Goal: Find specific page/section: Find specific page/section

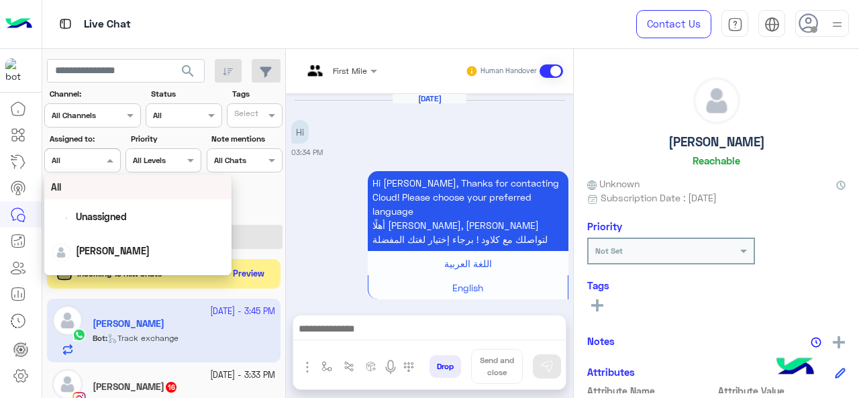
click at [107, 167] on span at bounding box center [111, 160] width 17 height 14
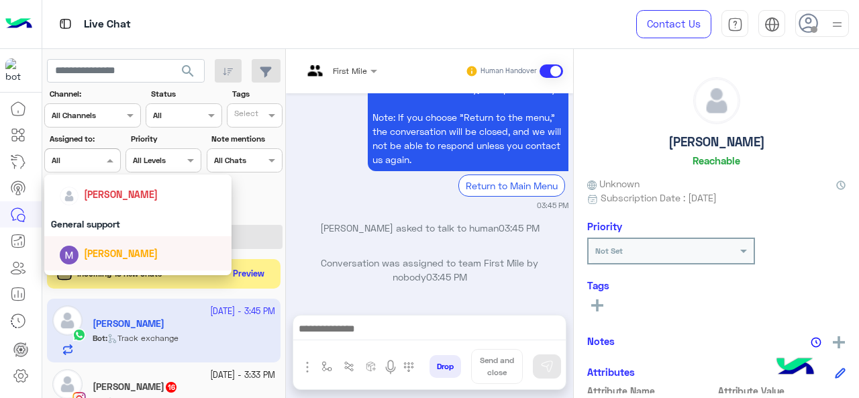
scroll to position [263, 0]
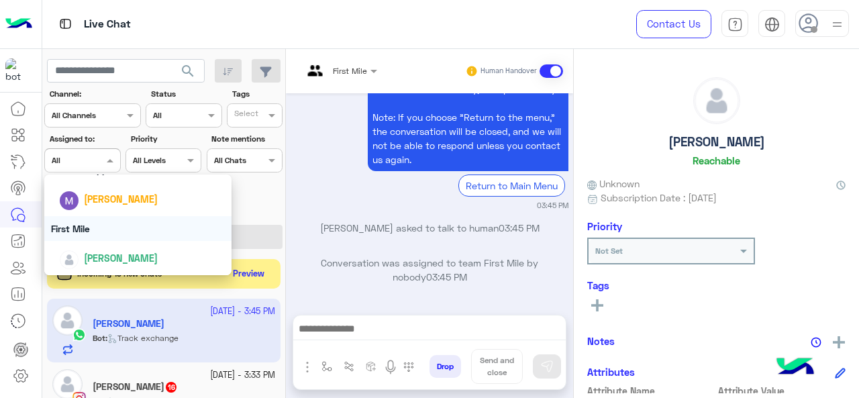
click at [97, 234] on div "First Mile" at bounding box center [138, 228] width 188 height 25
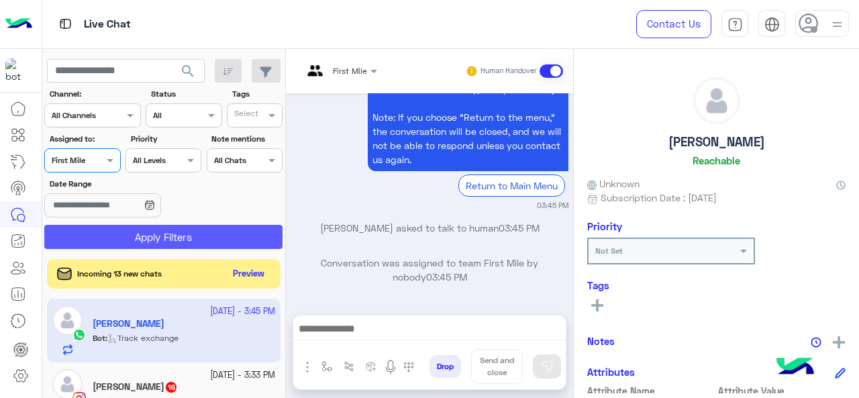
click at [112, 236] on button "Apply Filters" at bounding box center [163, 237] width 238 height 24
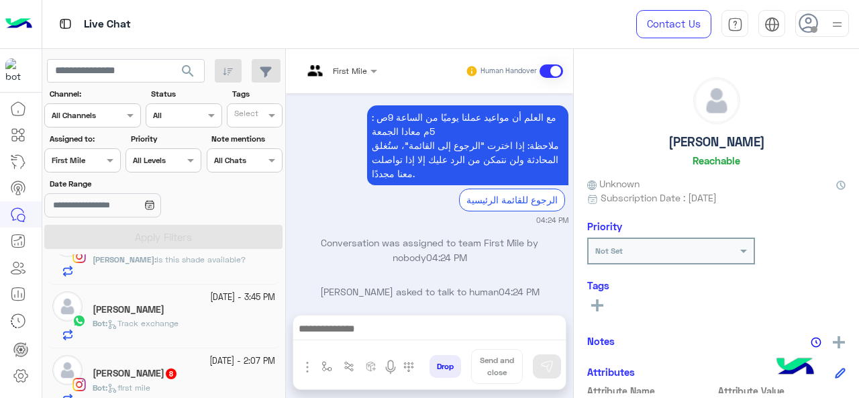
scroll to position [180, 0]
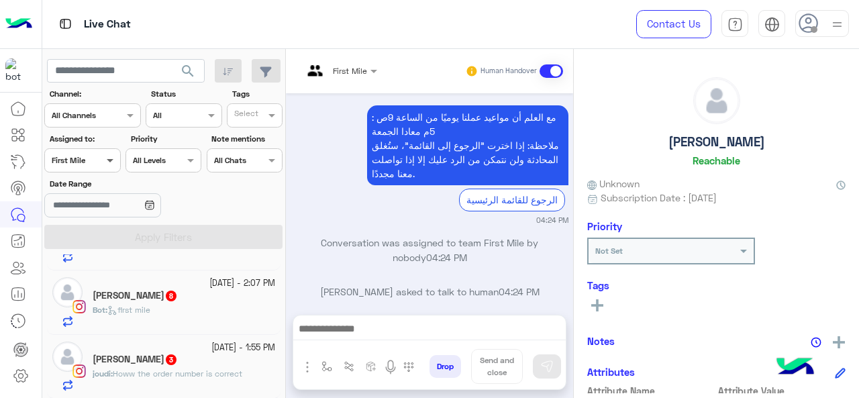
click at [105, 161] on span at bounding box center [111, 160] width 17 height 14
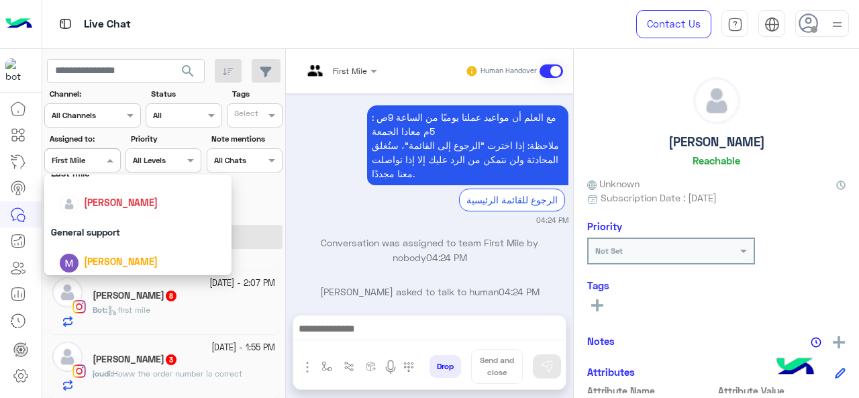
scroll to position [201, 0]
drag, startPoint x: 97, startPoint y: 229, endPoint x: 106, endPoint y: 228, distance: 9.4
click at [97, 229] on div "General support" at bounding box center [138, 231] width 188 height 25
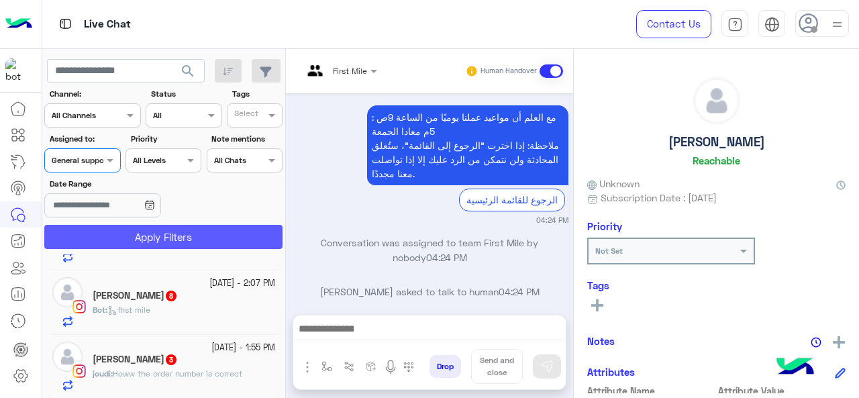
click at [109, 233] on button "Apply Filters" at bounding box center [163, 237] width 238 height 24
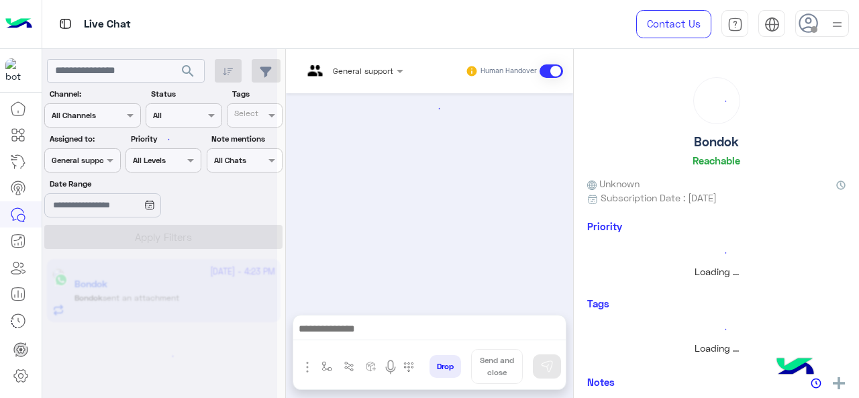
scroll to position [1002, 0]
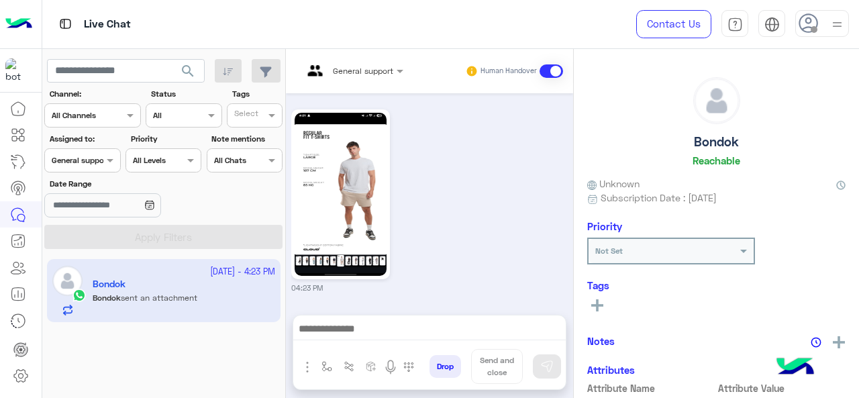
click at [108, 159] on span at bounding box center [111, 160] width 17 height 14
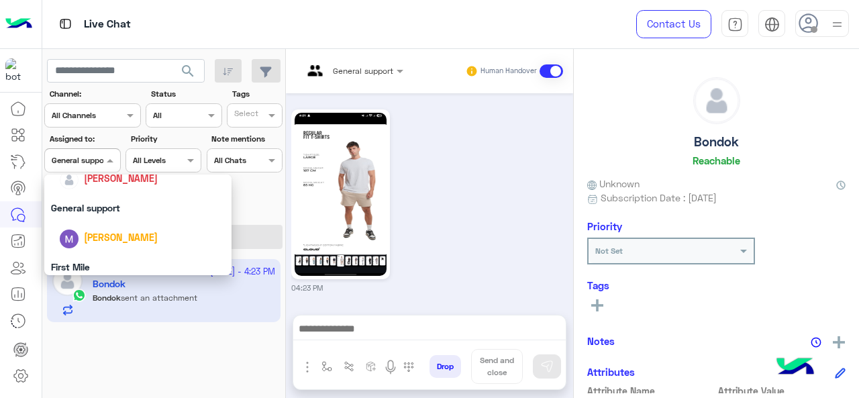
scroll to position [263, 0]
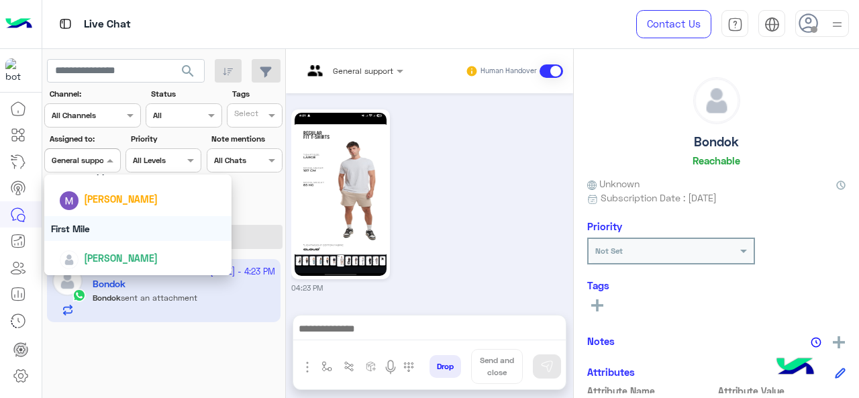
click at [102, 232] on div "First Mile" at bounding box center [138, 228] width 188 height 25
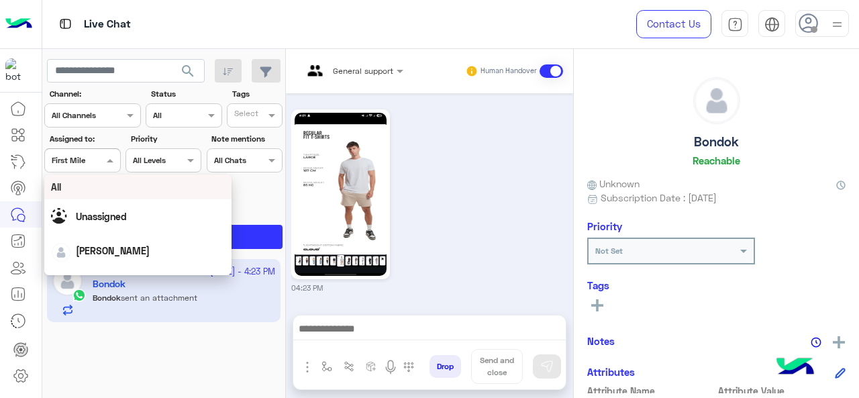
click at [90, 164] on div "Assigned on First Mile" at bounding box center [74, 160] width 58 height 12
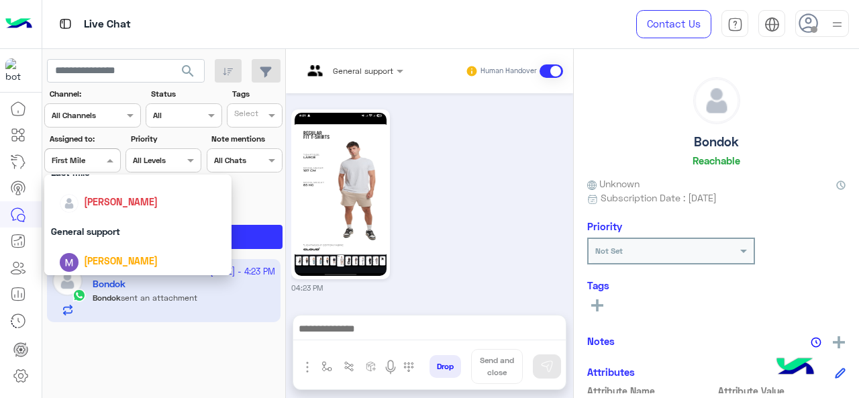
scroll to position [202, 0]
click at [90, 180] on div "Last mile" at bounding box center [138, 171] width 188 height 25
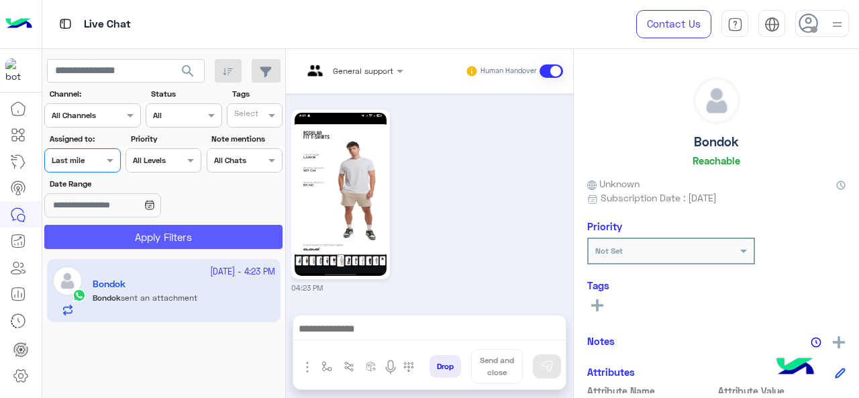
click at [115, 236] on button "Apply Filters" at bounding box center [163, 237] width 238 height 24
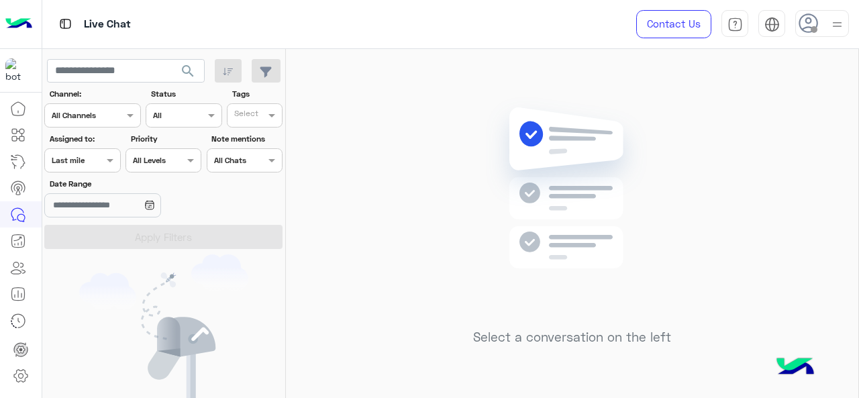
click at [97, 159] on div at bounding box center [82, 158] width 75 height 13
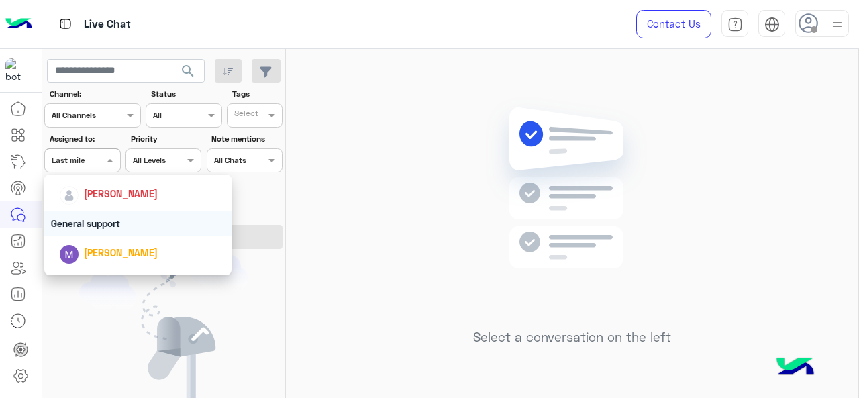
scroll to position [263, 0]
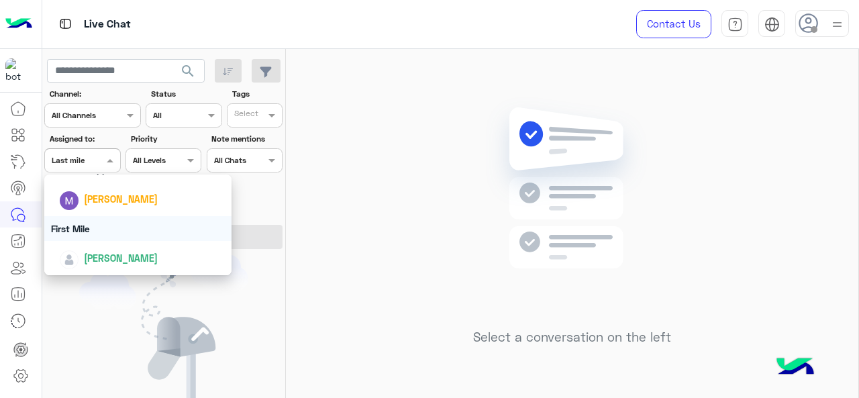
click at [90, 219] on div "First Mile" at bounding box center [138, 228] width 188 height 25
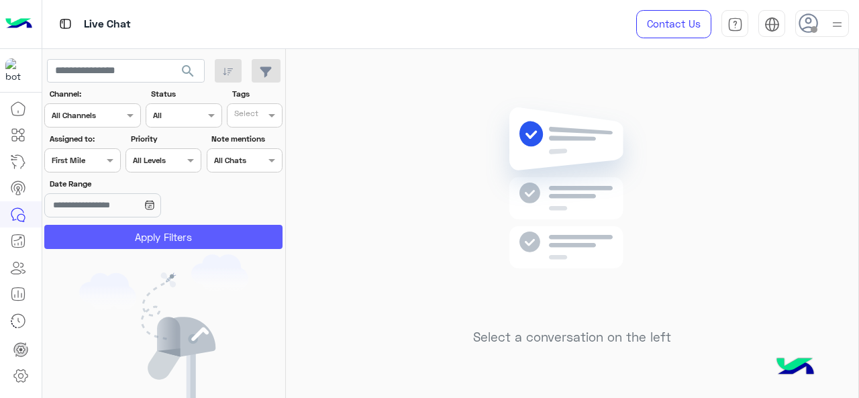
click at [128, 245] on button "Apply Filters" at bounding box center [163, 237] width 238 height 24
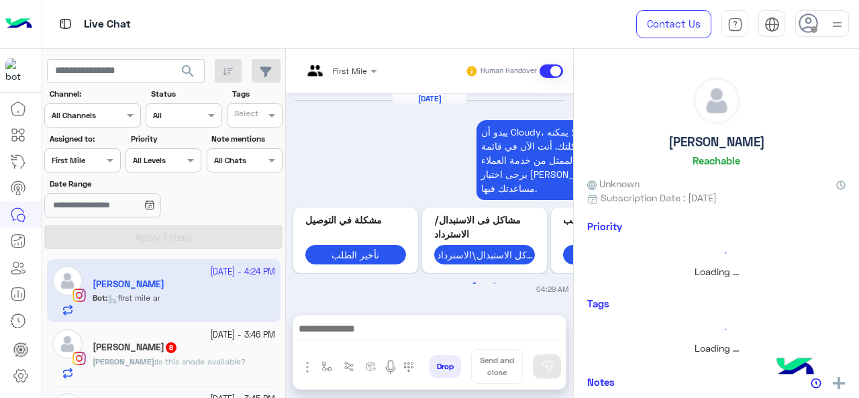
scroll to position [577, 0]
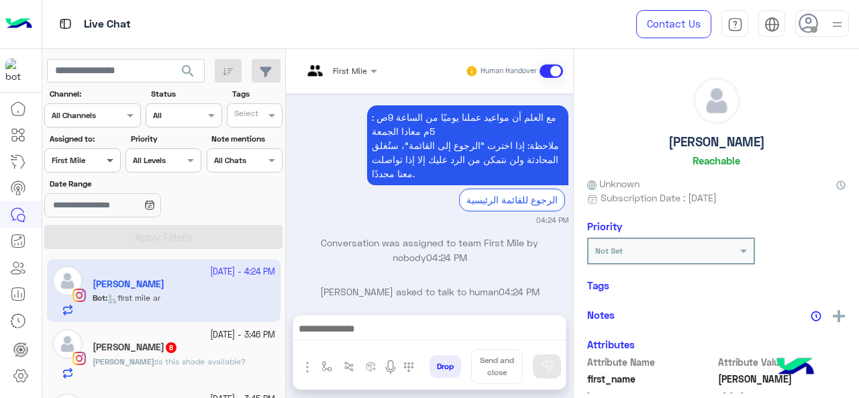
click at [103, 164] on span at bounding box center [111, 160] width 17 height 14
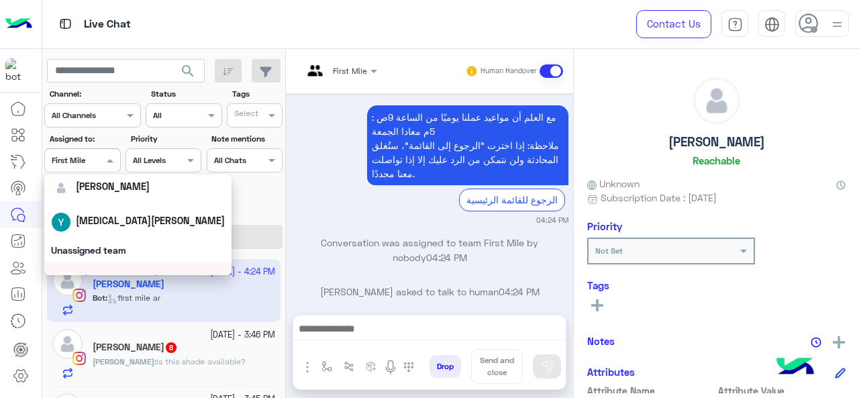
scroll to position [63, 0]
click at [105, 224] on span "[MEDICAL_DATA][PERSON_NAME]" at bounding box center [150, 221] width 149 height 11
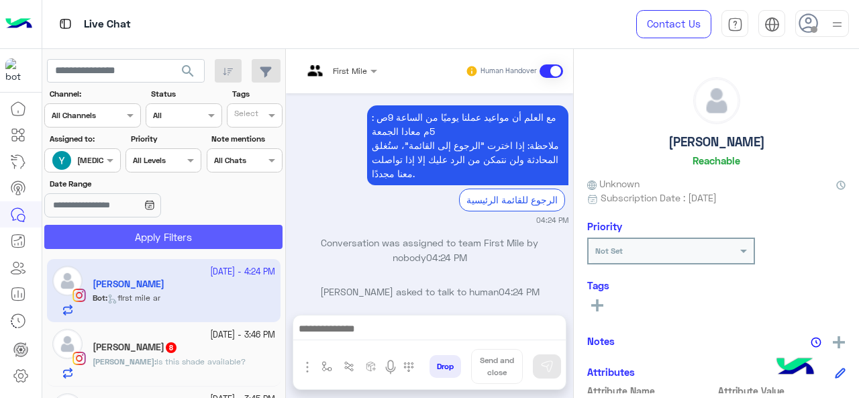
click at [111, 235] on button "Apply Filters" at bounding box center [163, 237] width 238 height 24
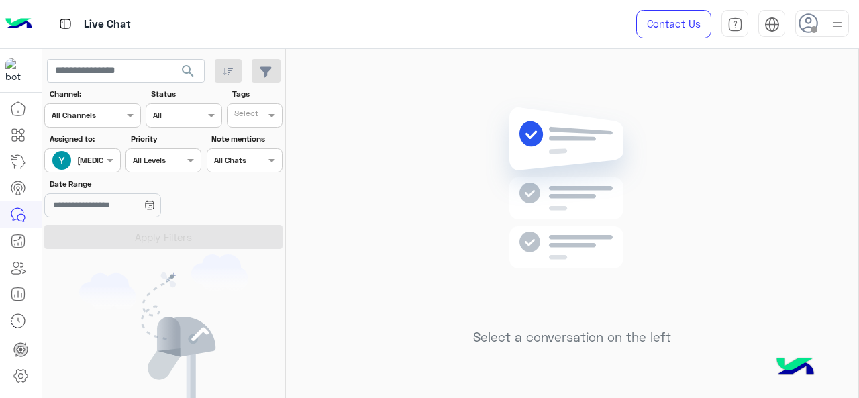
click at [89, 163] on div at bounding box center [82, 158] width 75 height 13
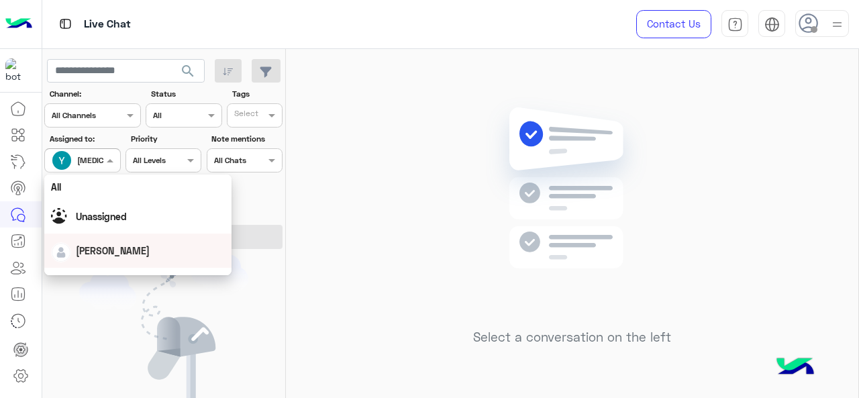
scroll to position [263, 0]
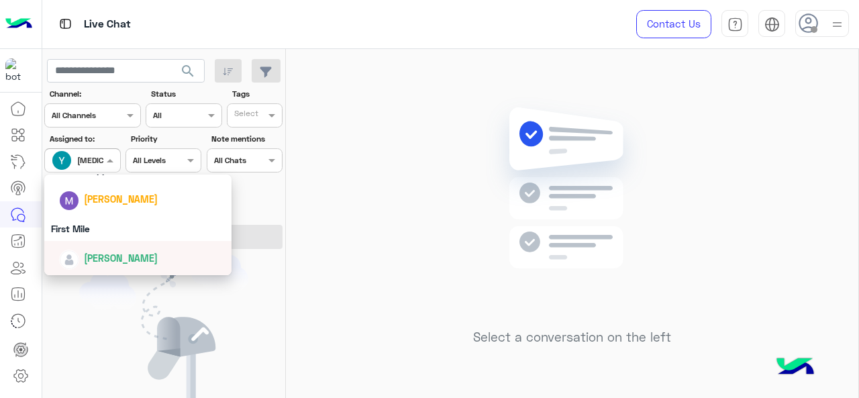
click at [105, 261] on span "[PERSON_NAME]" at bounding box center [121, 257] width 74 height 11
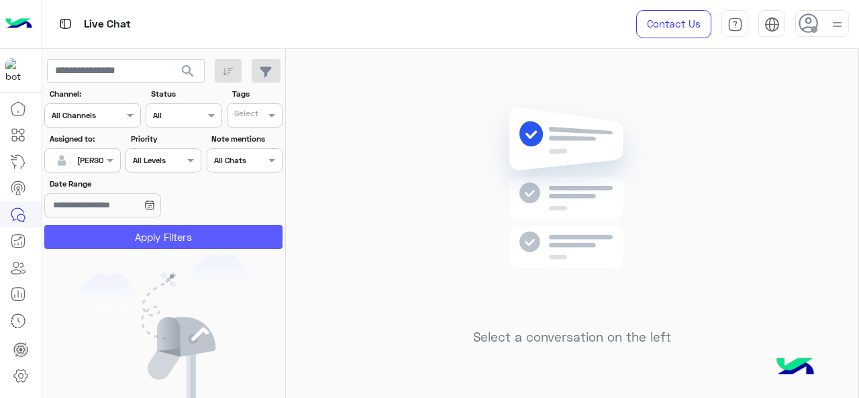
click at [109, 240] on button "Apply Filters" at bounding box center [163, 237] width 238 height 24
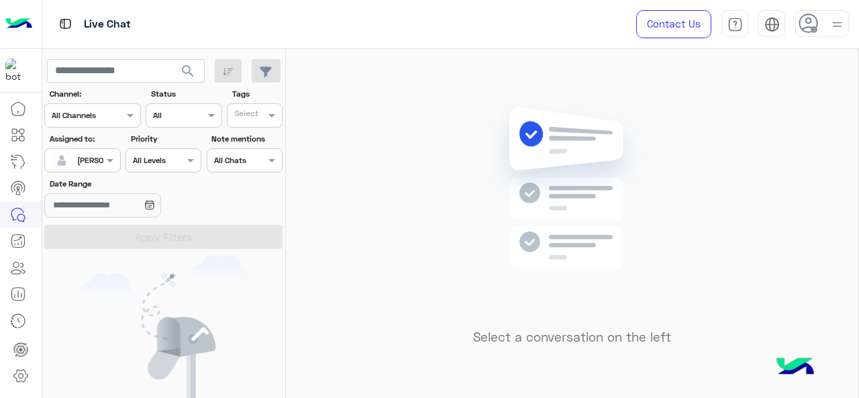
click at [100, 159] on div at bounding box center [82, 158] width 75 height 13
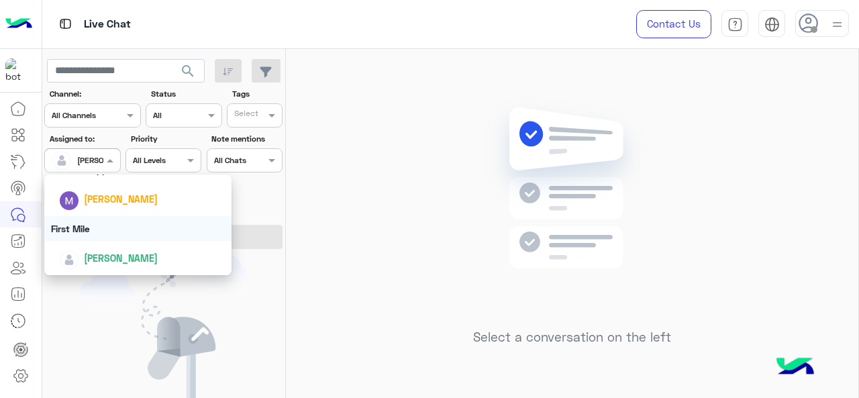
click at [88, 228] on div "First Mile" at bounding box center [138, 228] width 188 height 25
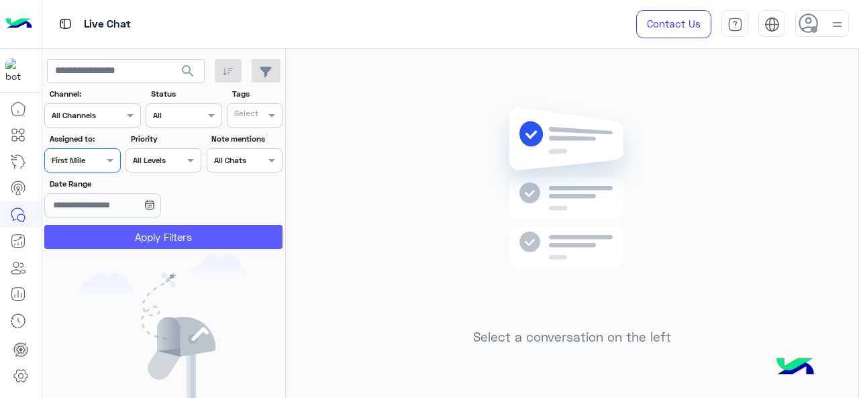
click at [92, 231] on button "Apply Filters" at bounding box center [163, 237] width 238 height 24
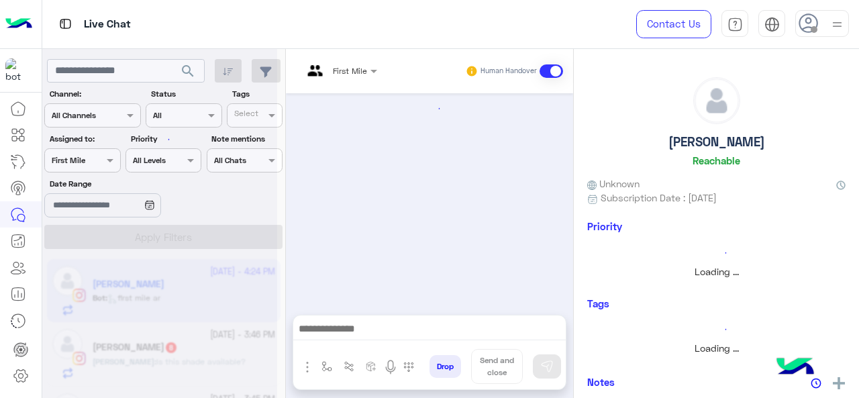
scroll to position [577, 0]
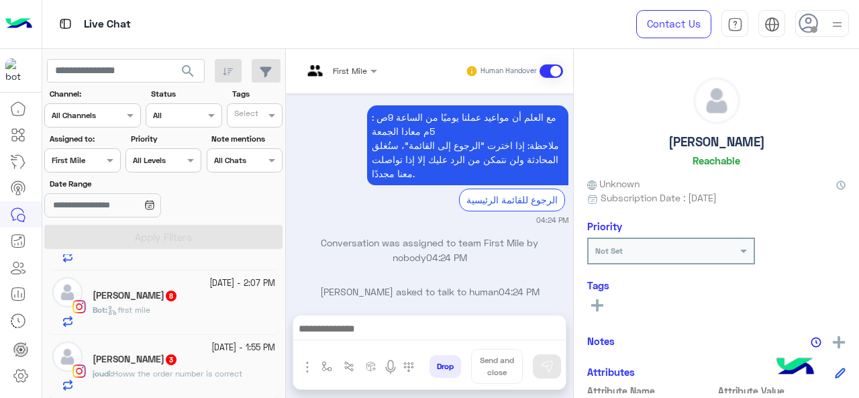
click at [156, 367] on div "[PERSON_NAME] 3" at bounding box center [184, 361] width 183 height 14
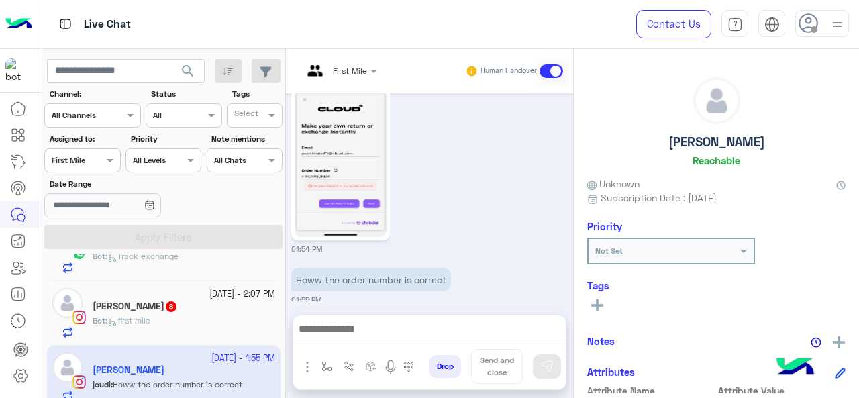
scroll to position [910, 0]
click at [352, 73] on div at bounding box center [340, 68] width 88 height 13
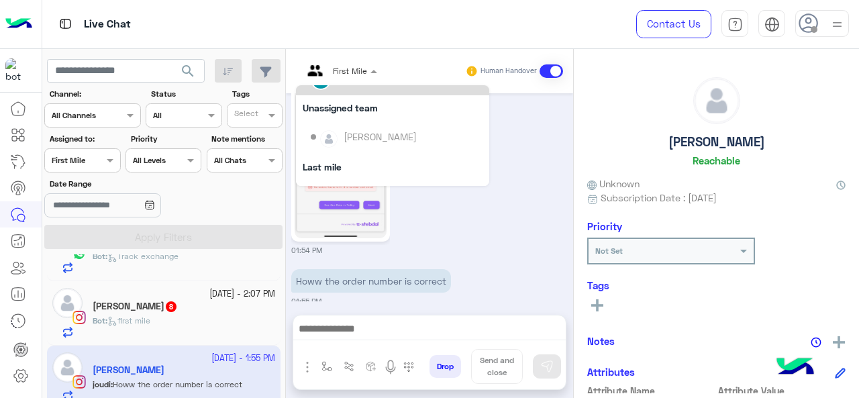
scroll to position [103, 0]
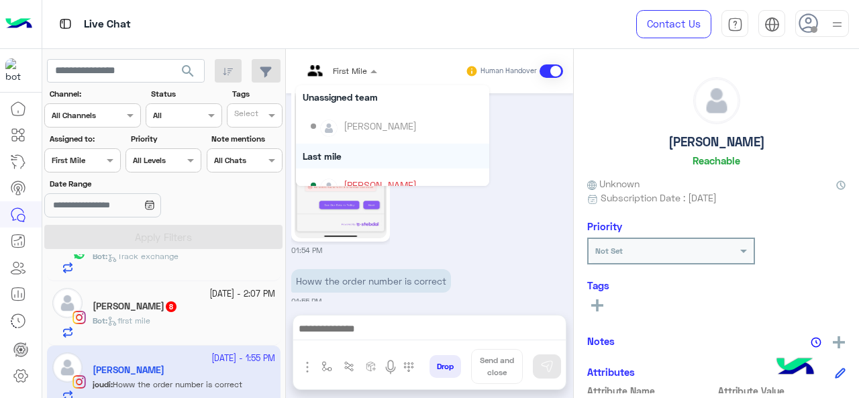
click at [471, 204] on div "01:54 PM" at bounding box center [429, 161] width 277 height 187
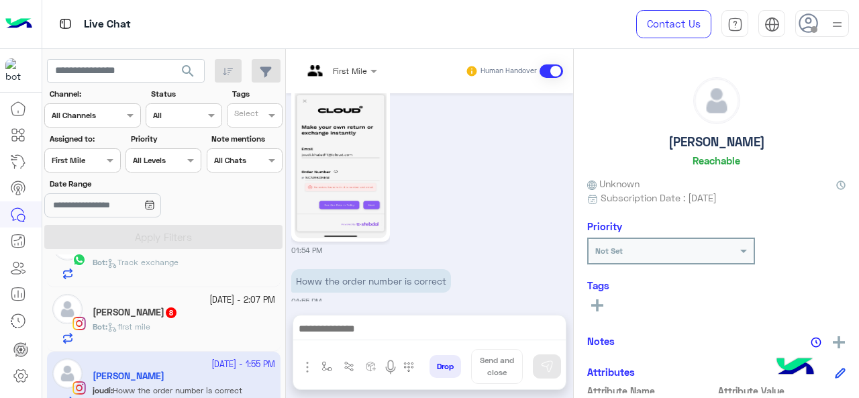
scroll to position [179, 0]
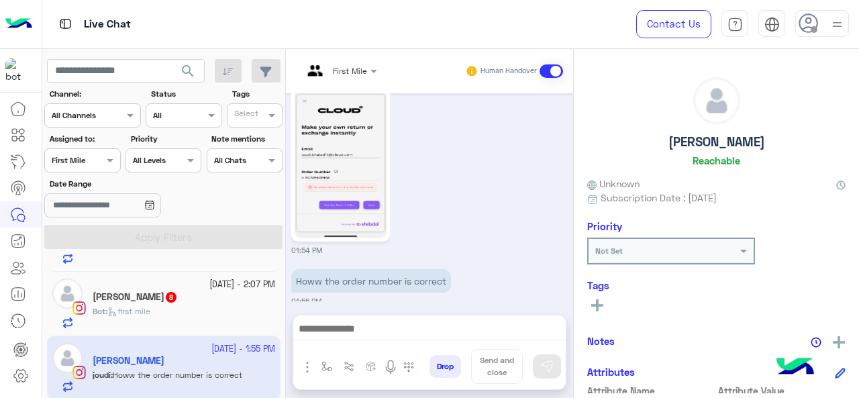
click at [171, 305] on div "Bot : first mile" at bounding box center [184, 316] width 183 height 23
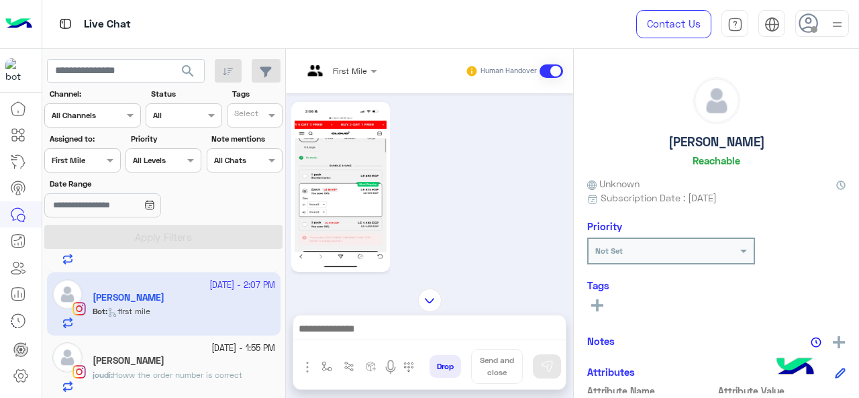
scroll to position [109, 0]
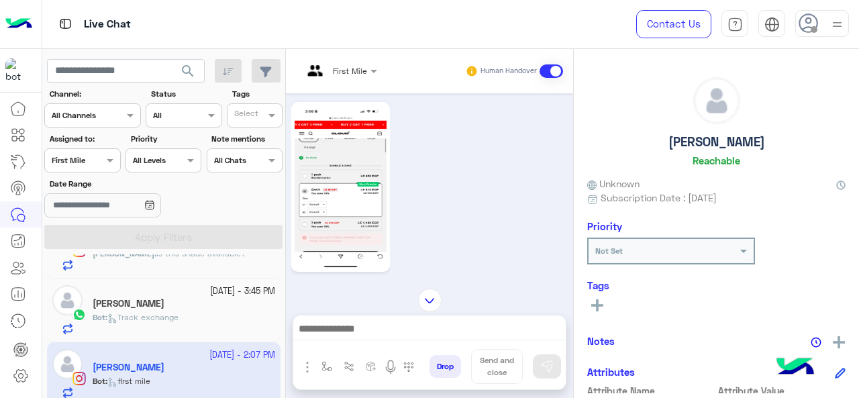
click at [141, 318] on span "Track exchange" at bounding box center [142, 317] width 71 height 10
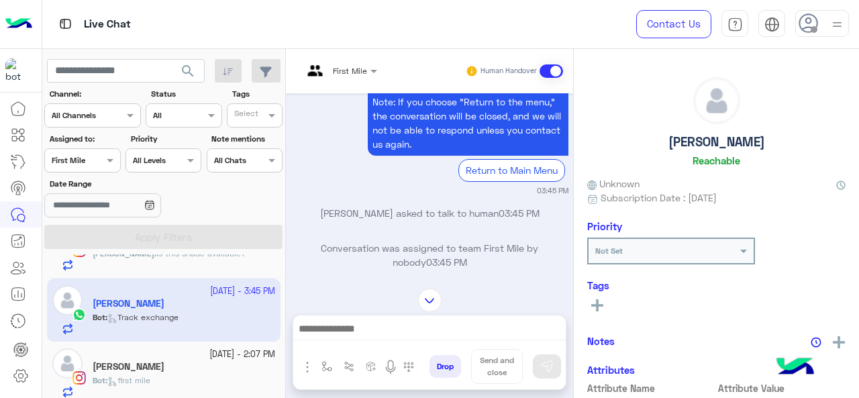
scroll to position [510, 0]
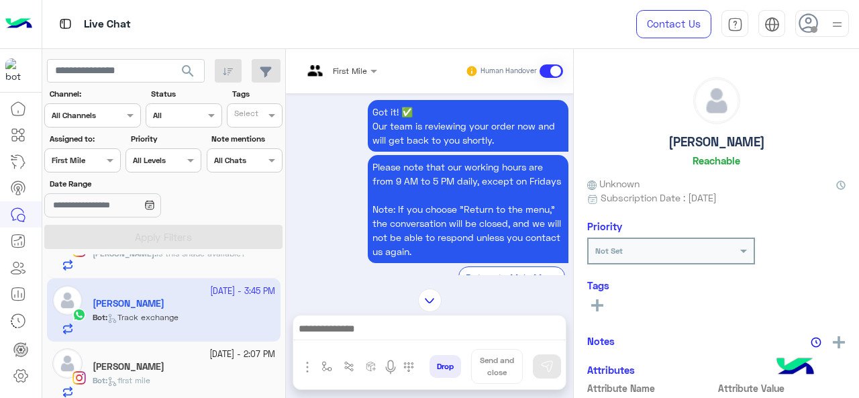
click at [128, 377] on span "first mile" at bounding box center [128, 380] width 43 height 10
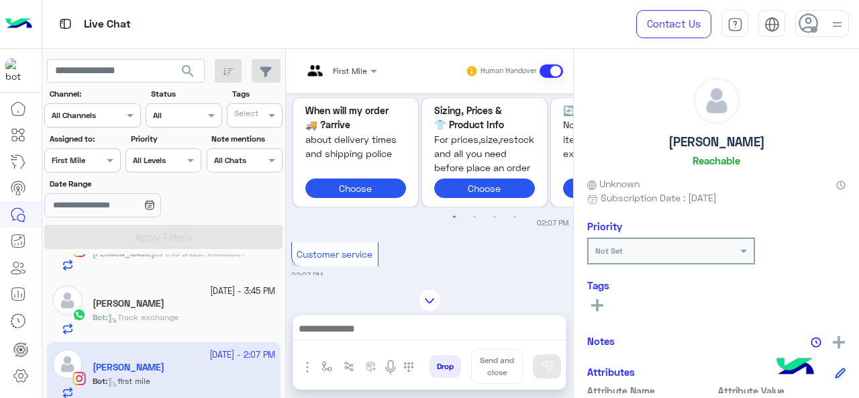
scroll to position [301, 0]
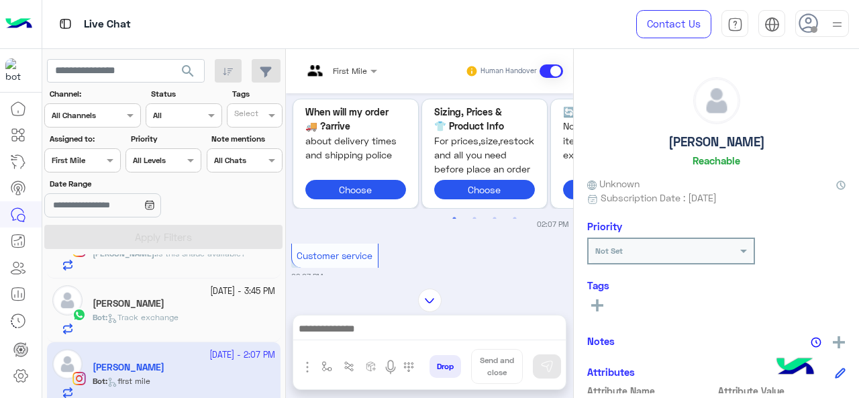
click at [349, 75] on div "First Mile" at bounding box center [350, 71] width 34 height 12
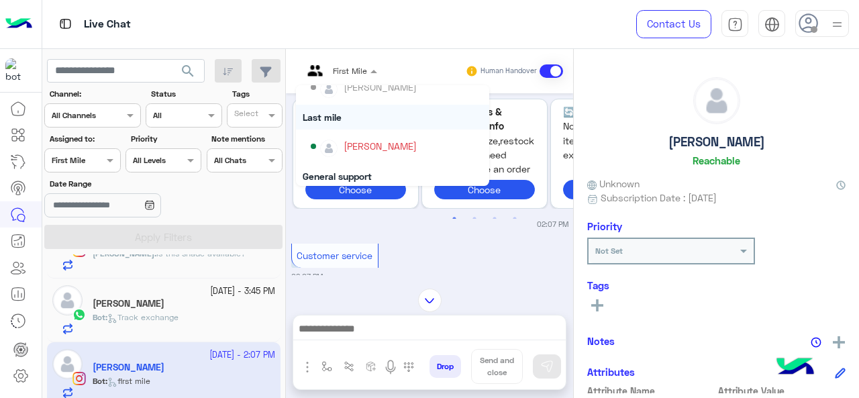
scroll to position [178, 0]
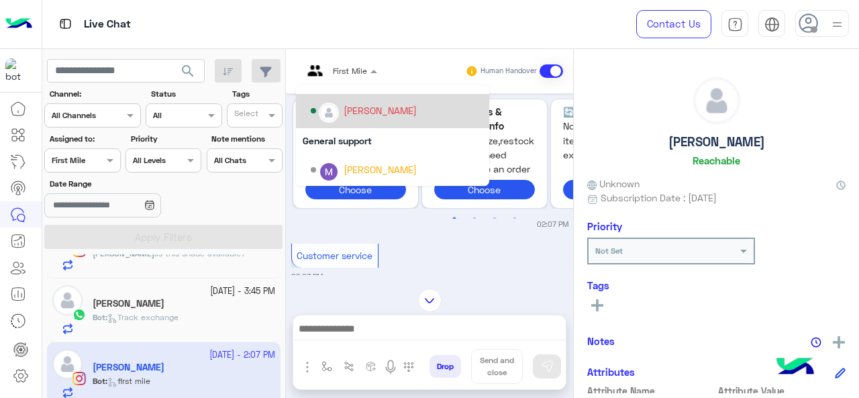
click at [357, 114] on div "[PERSON_NAME]" at bounding box center [380, 110] width 73 height 14
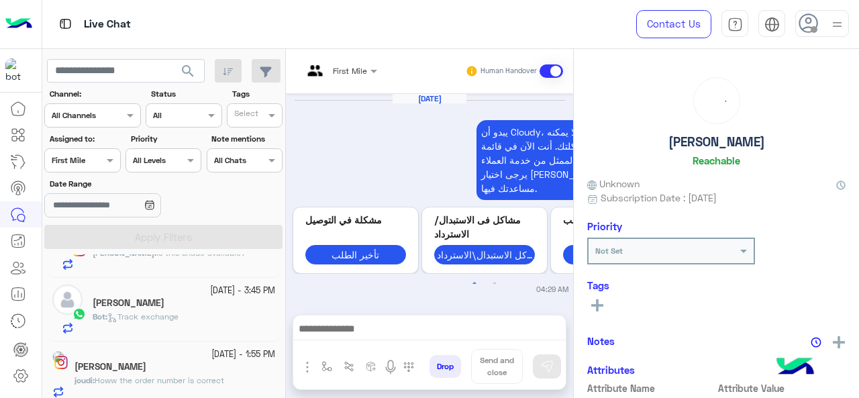
scroll to position [577, 0]
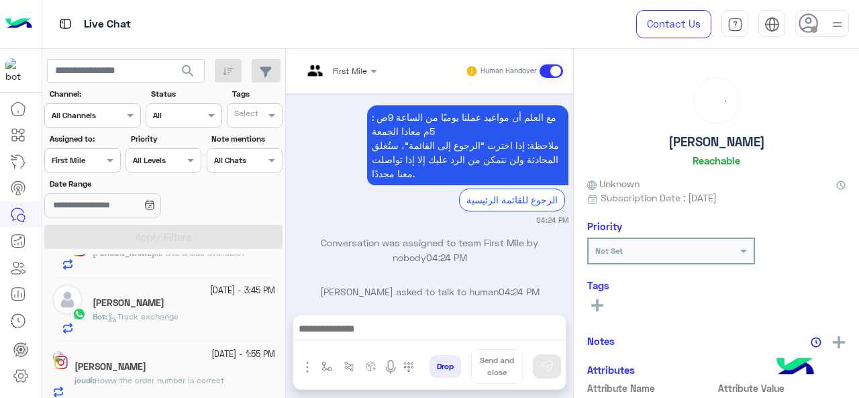
click at [169, 319] on span "Track exchange" at bounding box center [142, 316] width 71 height 10
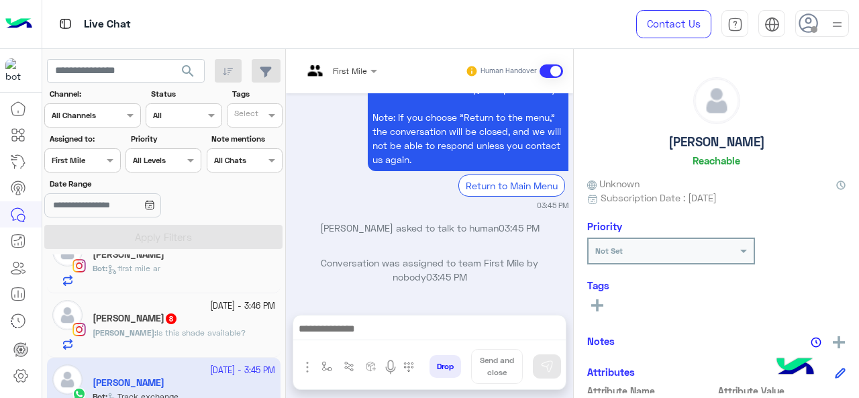
scroll to position [24, 0]
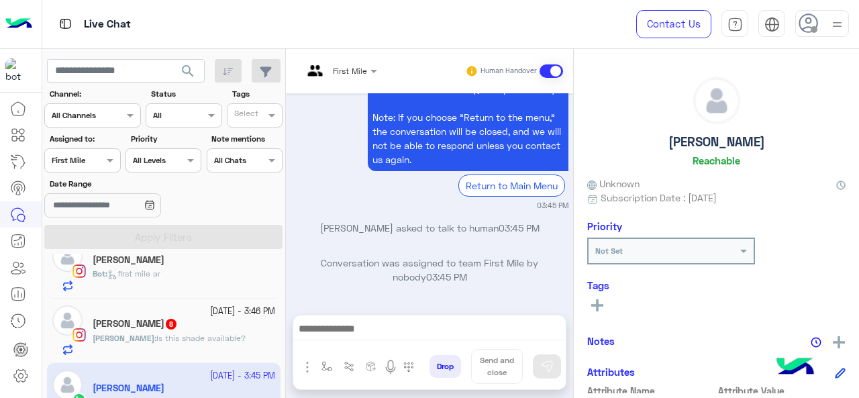
click at [162, 332] on p "[PERSON_NAME] : Is this shade available?" at bounding box center [169, 338] width 153 height 12
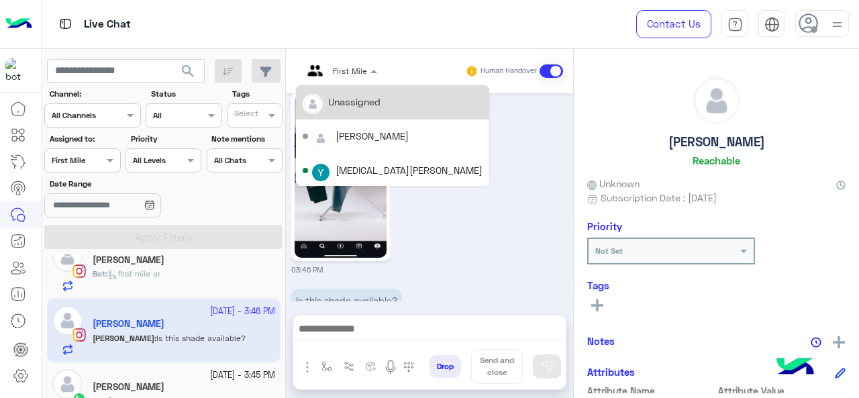
click at [365, 73] on div at bounding box center [340, 68] width 88 height 13
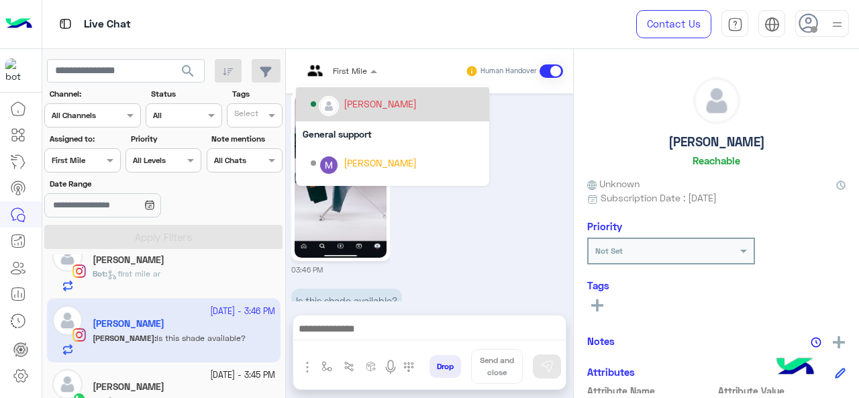
click at [367, 111] on div "[PERSON_NAME]" at bounding box center [397, 104] width 172 height 23
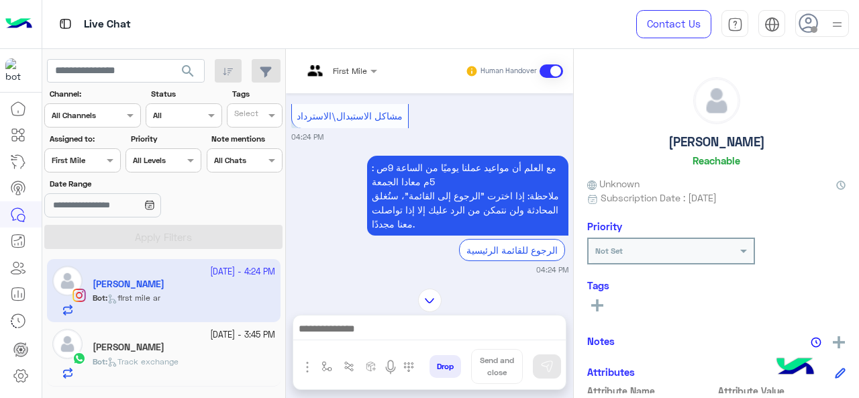
scroll to position [1740, 0]
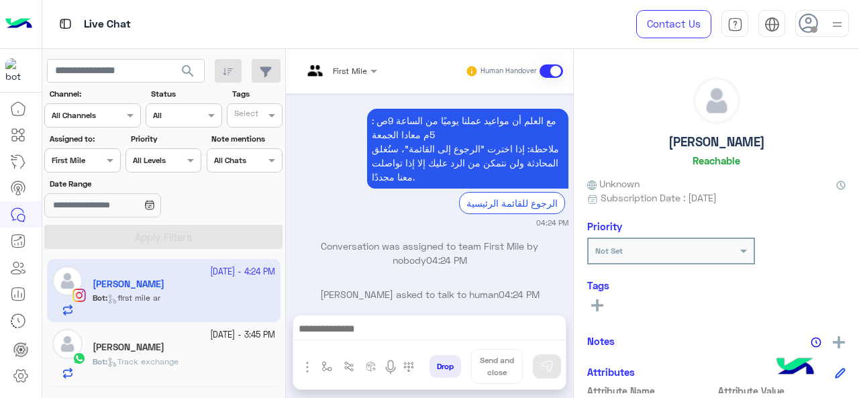
click at [143, 352] on div "[PERSON_NAME]" at bounding box center [184, 349] width 183 height 14
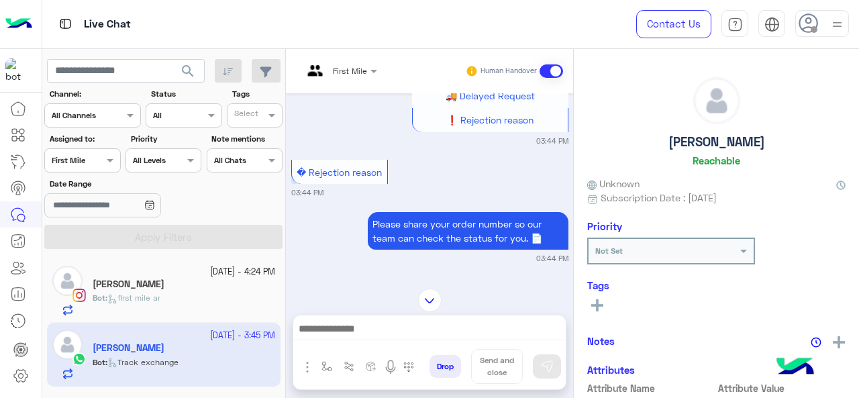
scroll to position [13, 0]
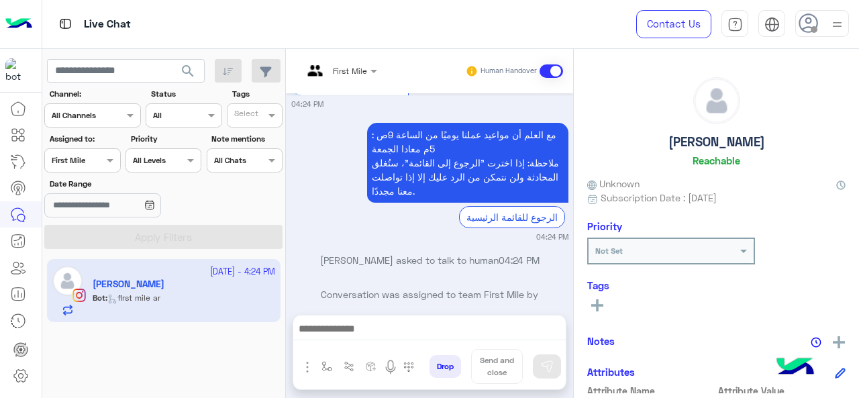
scroll to position [1228, 0]
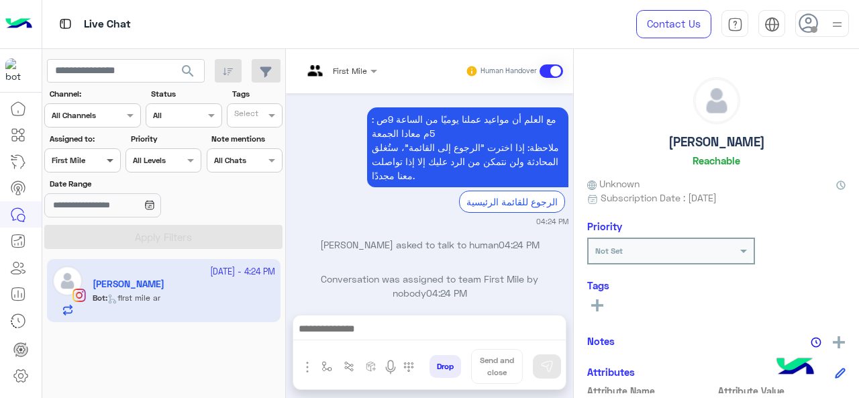
click at [107, 166] on span at bounding box center [111, 160] width 17 height 14
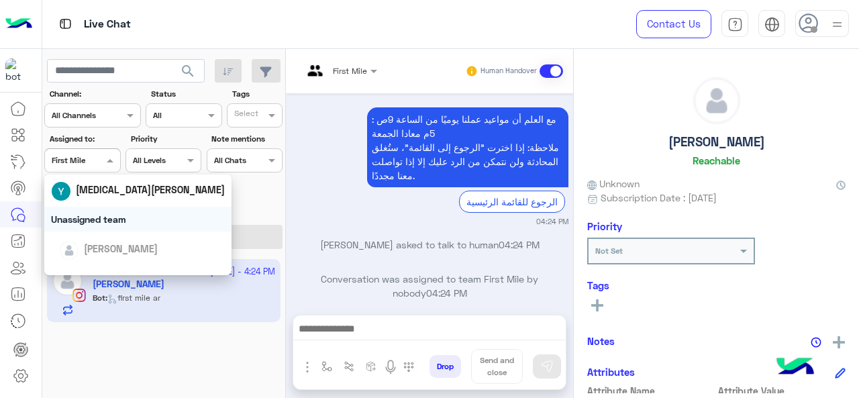
scroll to position [67, 0]
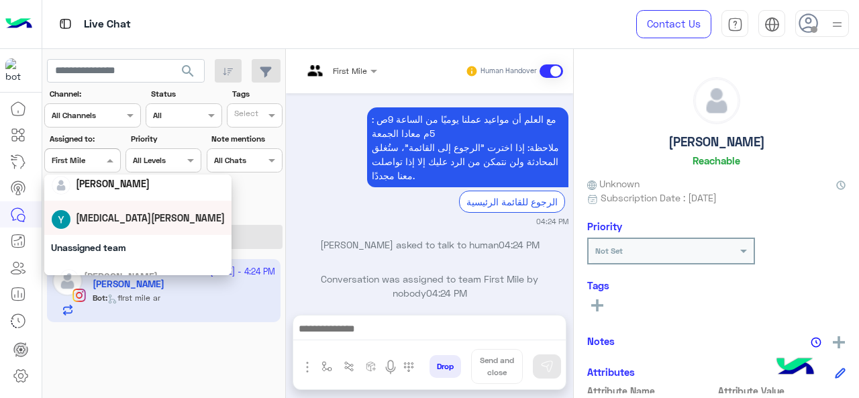
click at [109, 224] on div "[MEDICAL_DATA][PERSON_NAME]" at bounding box center [150, 218] width 149 height 14
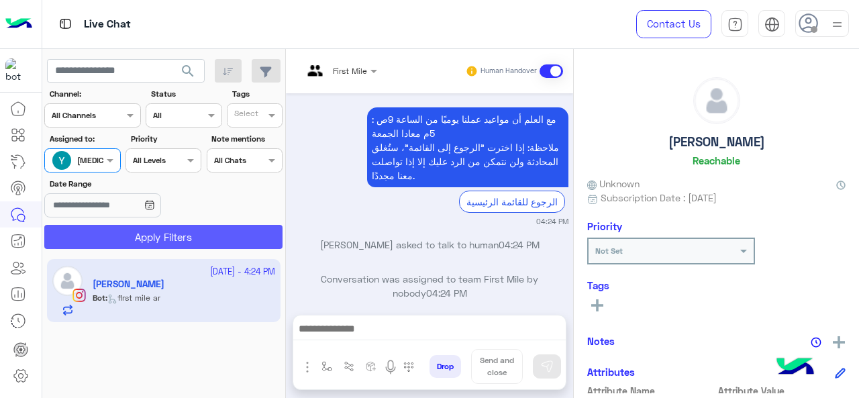
click at [148, 238] on button "Apply Filters" at bounding box center [163, 237] width 238 height 24
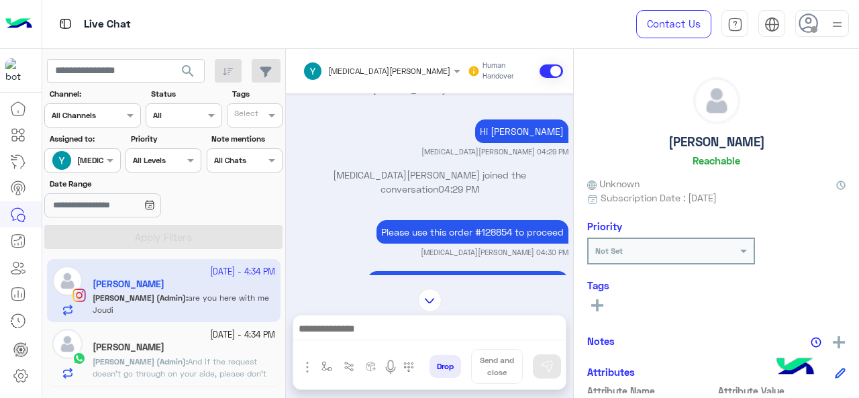
scroll to position [448, 0]
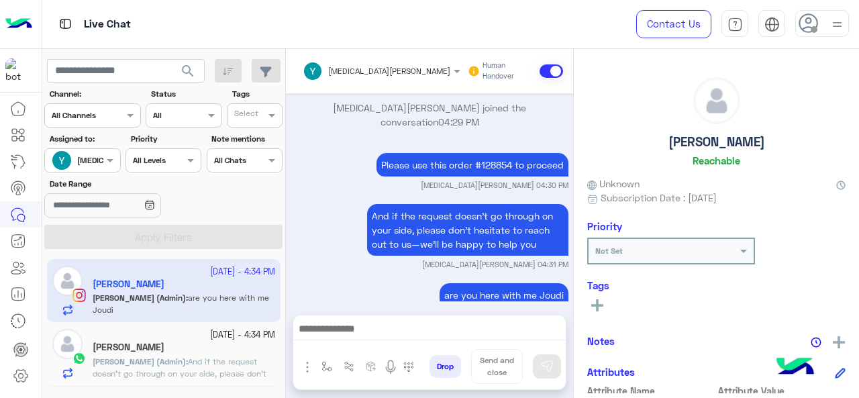
click at [127, 342] on div "[PERSON_NAME]" at bounding box center [184, 349] width 183 height 14
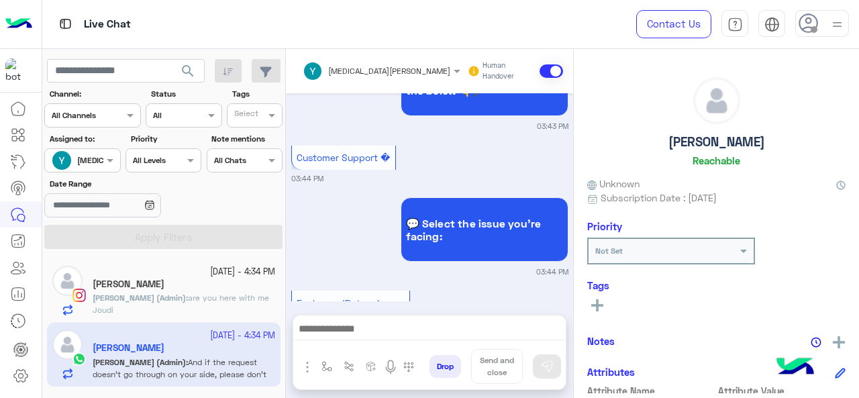
scroll to position [935, 0]
